Goal: Find specific page/section: Find specific page/section

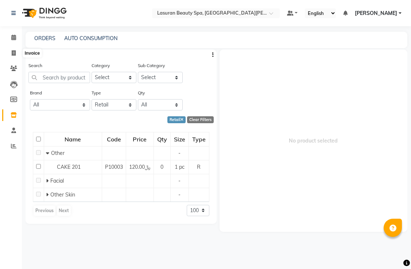
select select "R"
select select "100"
click at [9, 37] on span at bounding box center [13, 38] width 13 height 8
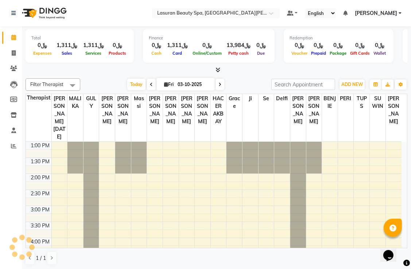
scroll to position [96, 0]
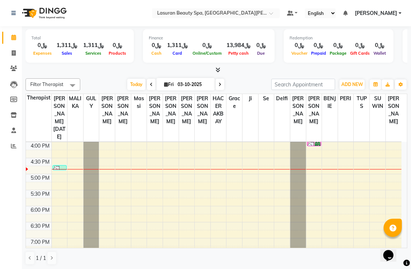
click at [372, 70] on div at bounding box center [217, 70] width 382 height 8
